Goal: Check status

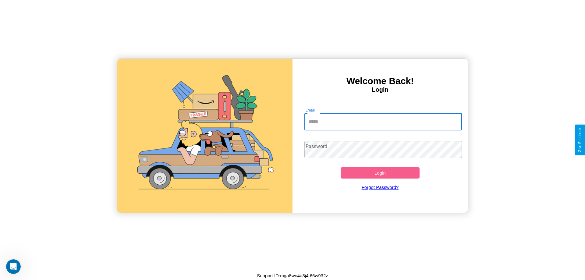
click at [383, 122] on input "Email" at bounding box center [383, 121] width 158 height 17
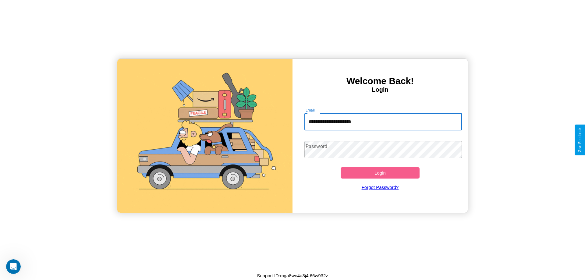
type input "**********"
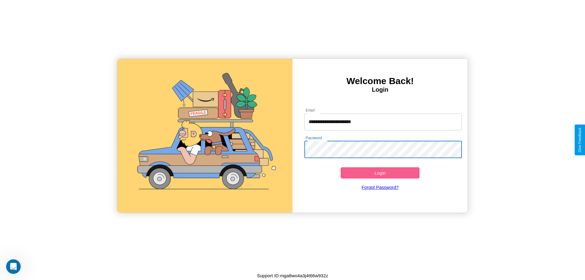
click at [380, 173] on button "Login" at bounding box center [380, 172] width 79 height 11
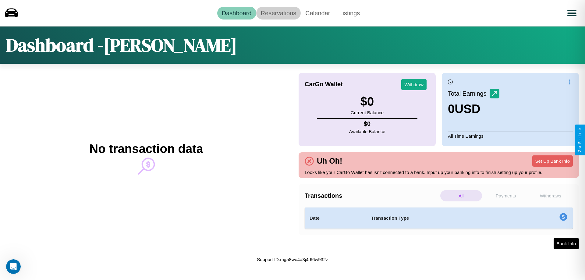
click at [278, 13] on link "Reservations" at bounding box center [278, 13] width 45 height 13
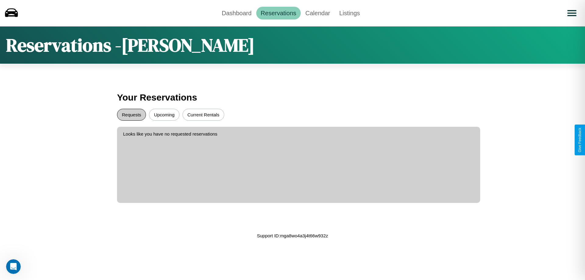
click at [131, 115] on button "Requests" at bounding box center [131, 115] width 29 height 12
click at [164, 115] on button "Upcoming" at bounding box center [164, 115] width 30 height 12
click at [236, 13] on link "Dashboard" at bounding box center [236, 13] width 39 height 13
